Goal: Task Accomplishment & Management: Manage account settings

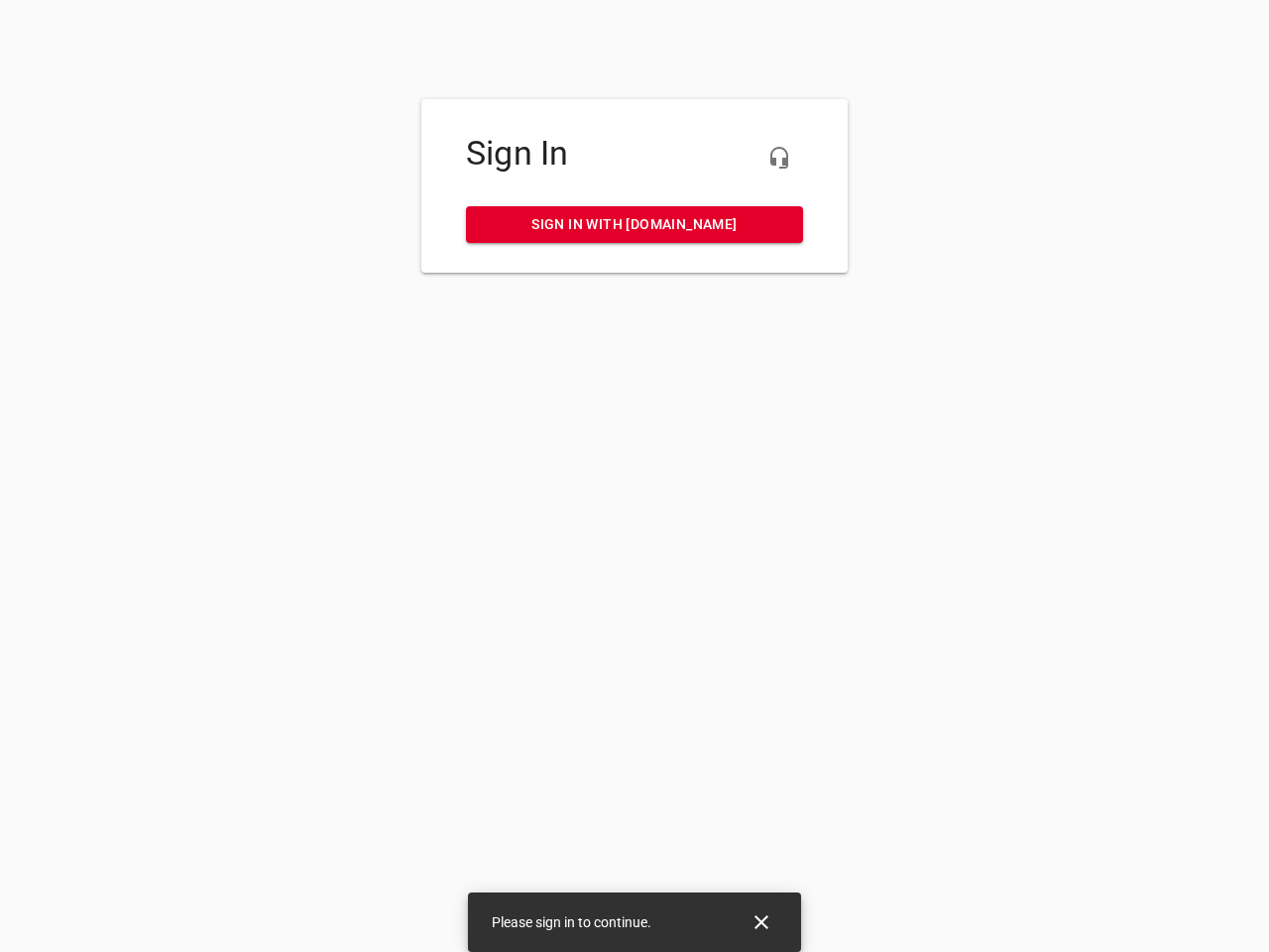
click at [779, 158] on icon "button" at bounding box center [779, 158] width 24 height 24
click at [761, 922] on icon "Close" at bounding box center [761, 922] width 14 height 14
click at [779, 158] on icon "button" at bounding box center [779, 158] width 24 height 24
click at [761, 922] on icon "Close" at bounding box center [761, 922] width 14 height 14
